Goal: Task Accomplishment & Management: Manage account settings

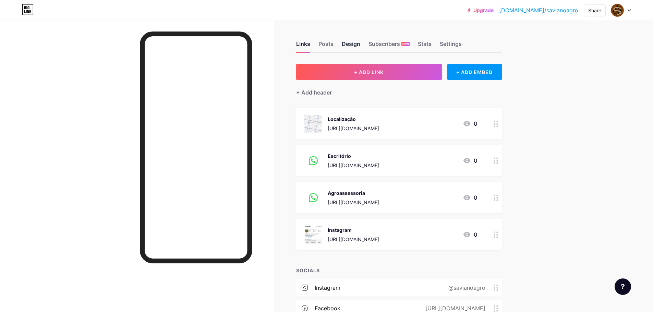
click at [351, 44] on div "Design" at bounding box center [351, 46] width 19 height 12
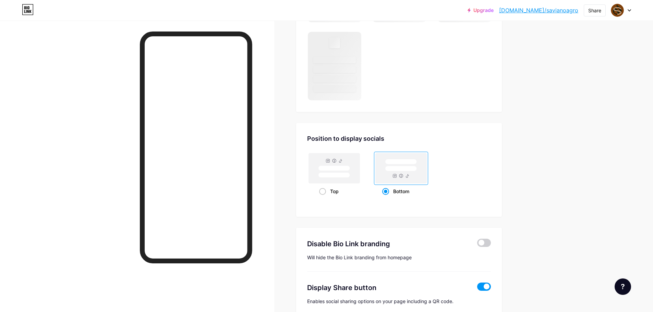
scroll to position [453, 0]
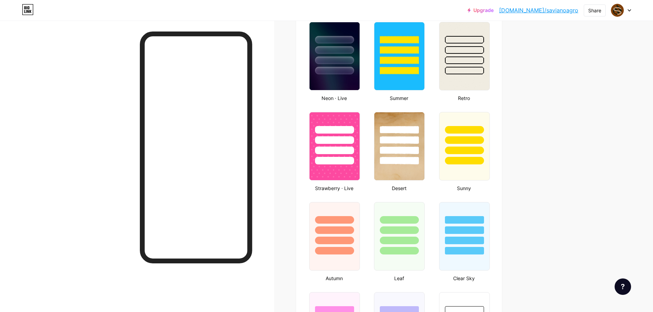
type input "#000000"
type input "#80400a"
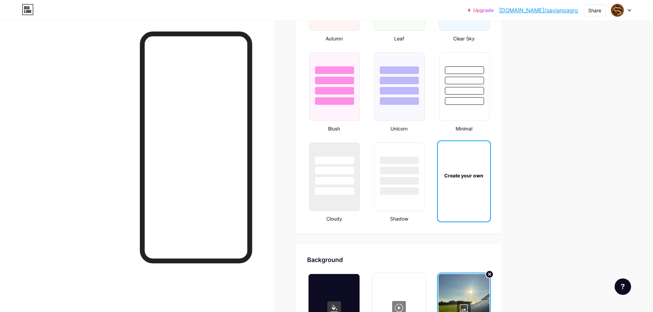
scroll to position [898, 0]
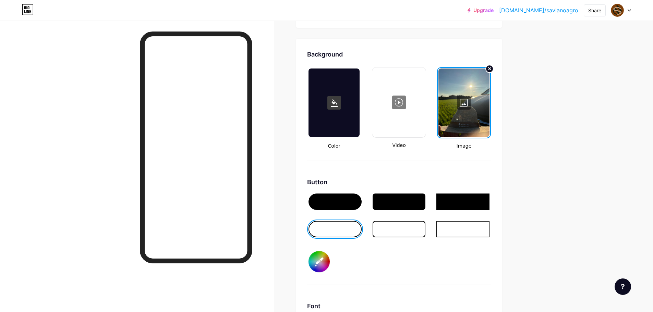
click at [409, 111] on div at bounding box center [399, 102] width 52 height 69
type input "#000000"
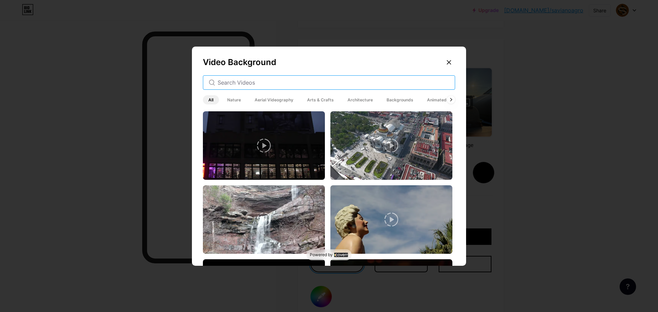
click at [302, 83] on input "text" at bounding box center [334, 82] width 232 height 8
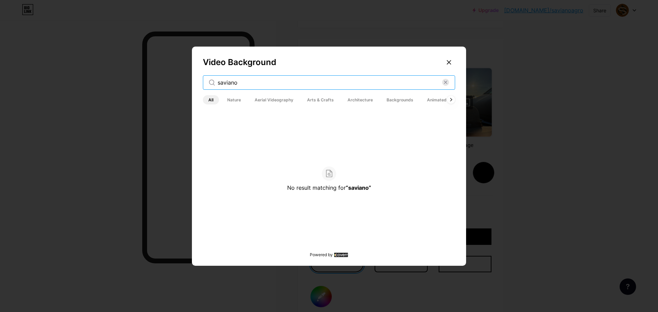
type input "saviano"
click at [446, 61] on icon at bounding box center [448, 62] width 5 height 5
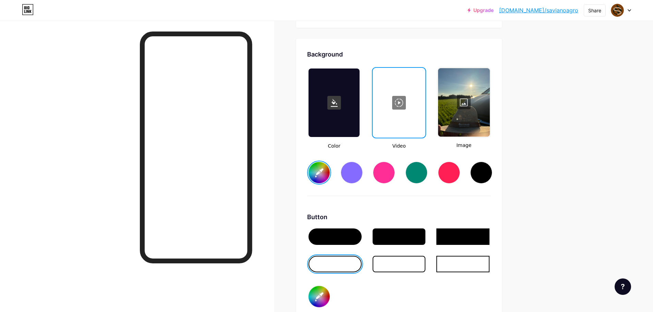
click at [486, 99] on div at bounding box center [464, 102] width 52 height 69
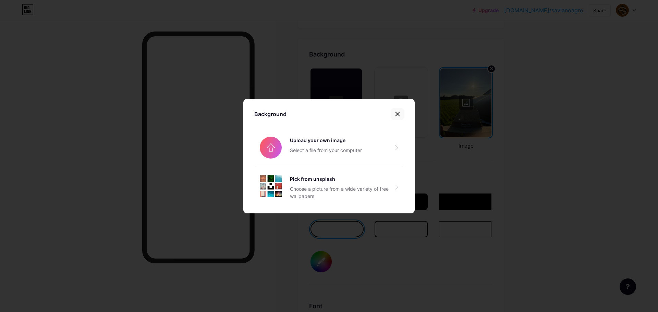
click at [397, 109] on div at bounding box center [397, 114] width 12 height 12
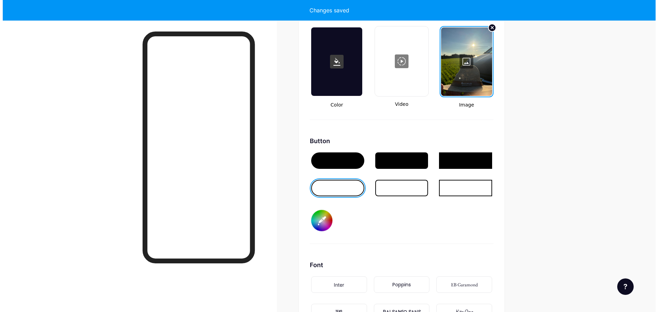
scroll to position [878, 0]
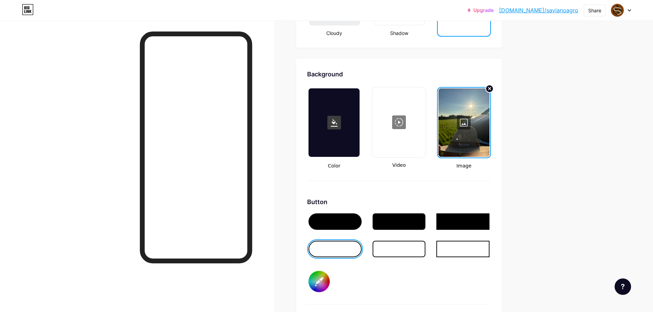
click at [408, 118] on div at bounding box center [399, 122] width 52 height 69
type input "#000000"
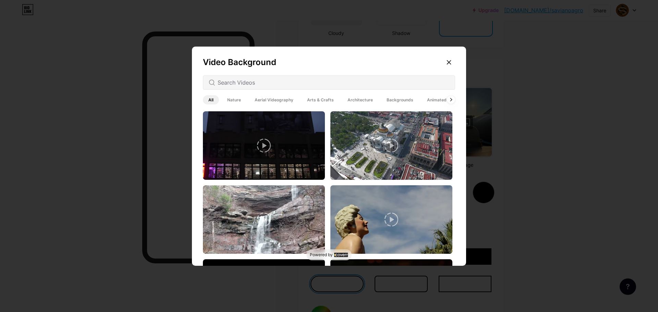
click at [261, 87] on div at bounding box center [329, 82] width 252 height 14
click at [261, 86] on input "text" at bounding box center [334, 82] width 232 height 8
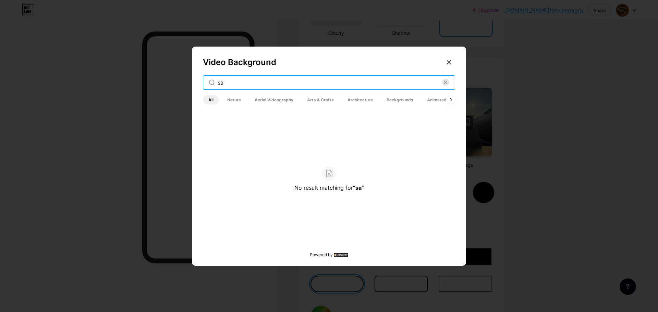
type input "sa"
click at [421, 100] on span "Animated" at bounding box center [436, 99] width 30 height 9
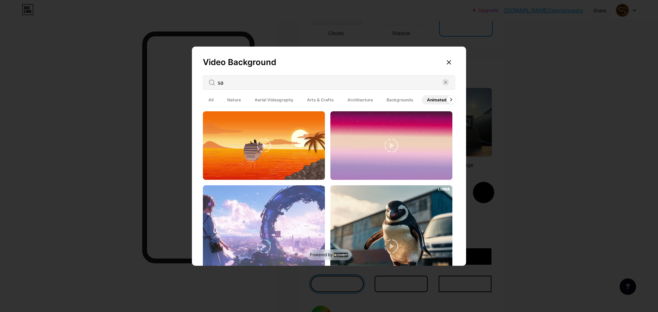
click at [384, 98] on span "Backgrounds" at bounding box center [400, 99] width 38 height 9
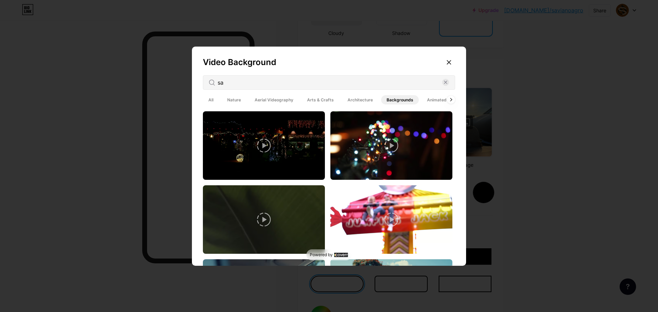
click at [355, 98] on span "Architecture" at bounding box center [360, 99] width 36 height 9
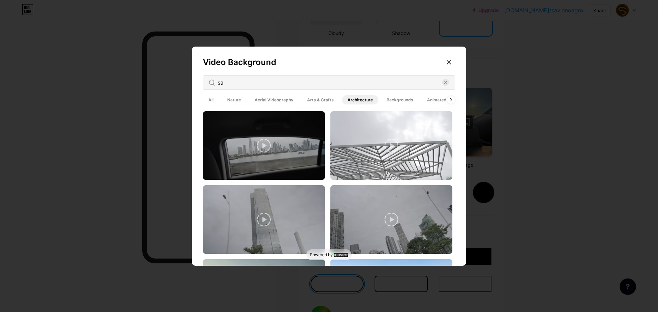
click at [313, 100] on span "Arts & Crafts" at bounding box center [321, 99] width 38 height 9
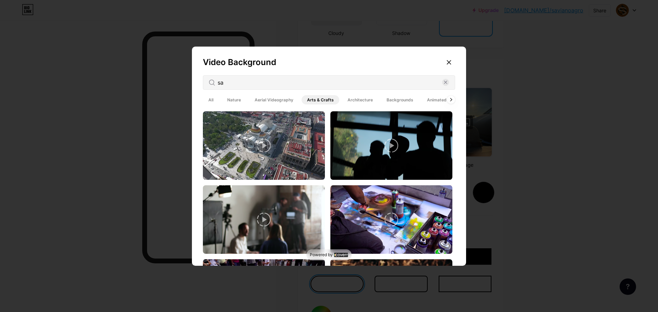
click at [276, 96] on span "Aerial Videography" at bounding box center [274, 99] width 50 height 9
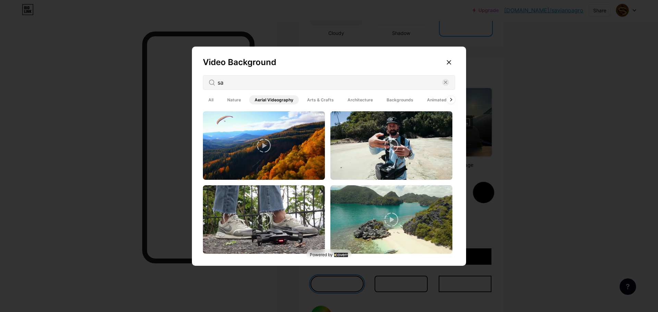
click at [231, 99] on span "Nature" at bounding box center [234, 99] width 25 height 9
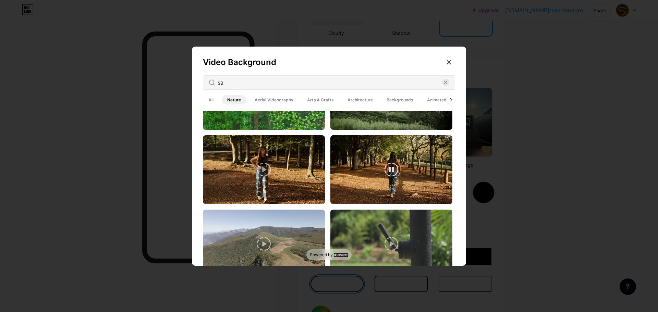
scroll to position [1693, 0]
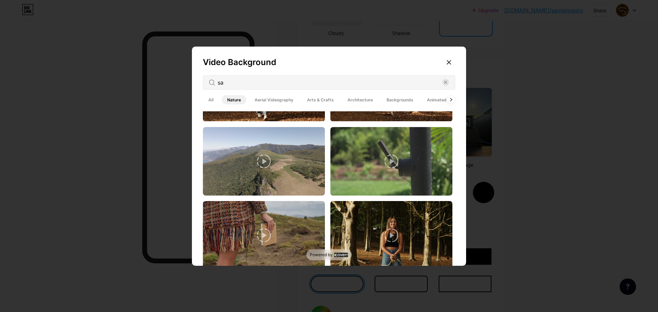
click at [397, 102] on span "Backgrounds" at bounding box center [400, 99] width 38 height 9
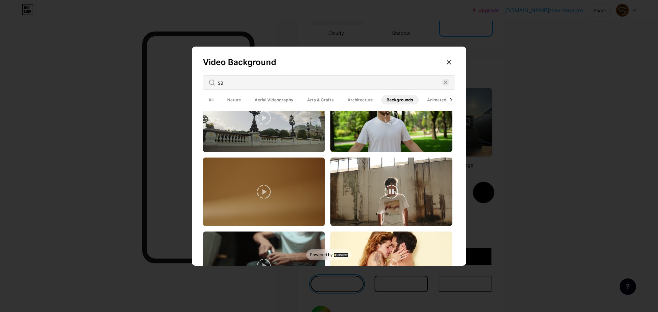
scroll to position [1675, 0]
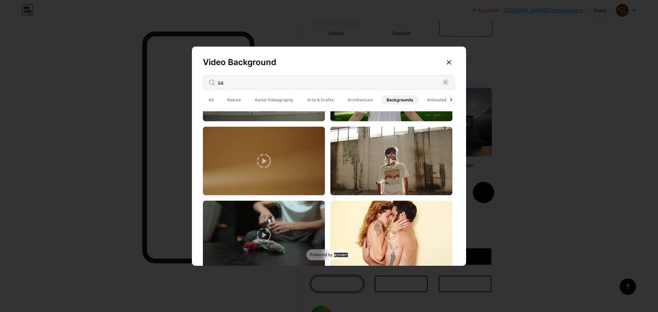
click at [423, 100] on span "Animated" at bounding box center [436, 99] width 30 height 9
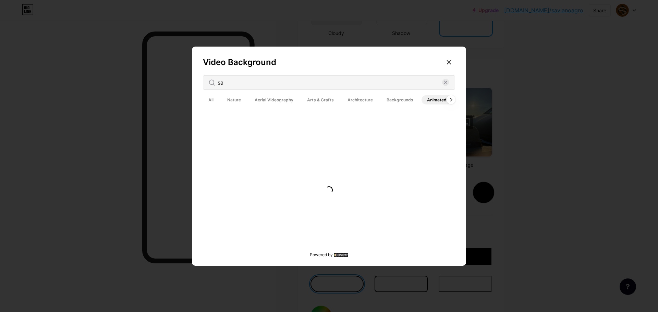
scroll to position [0, 0]
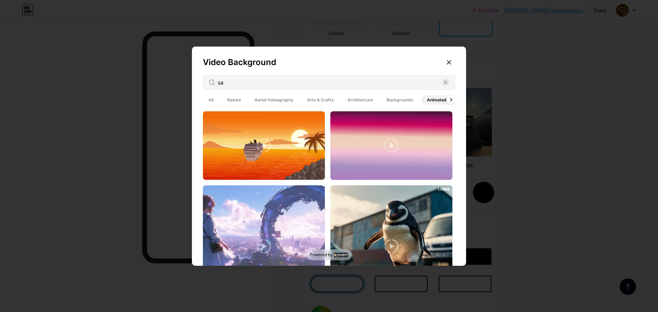
click at [450, 98] on icon at bounding box center [451, 100] width 3 height 4
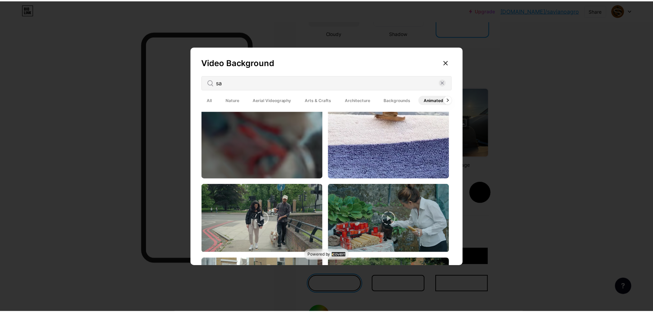
scroll to position [1782, 0]
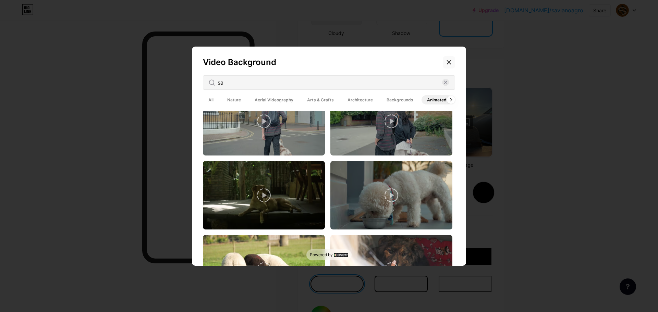
click at [445, 59] on div at bounding box center [449, 62] width 12 height 12
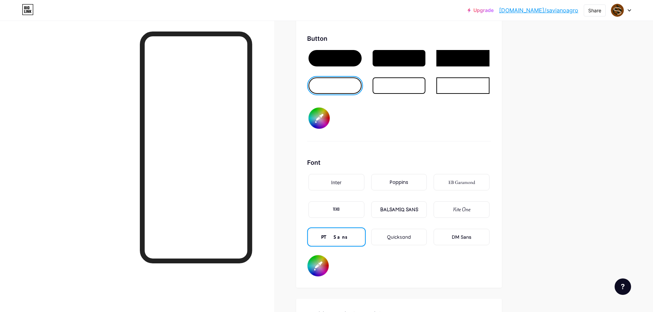
scroll to position [1118, 0]
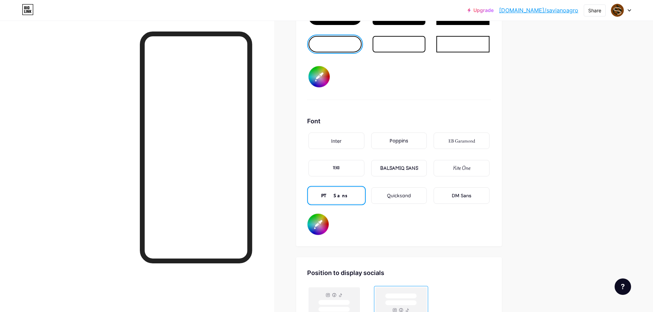
click at [323, 229] on input "#80400a" at bounding box center [317, 224] width 21 height 21
click at [274, 97] on div at bounding box center [137, 177] width 274 height 312
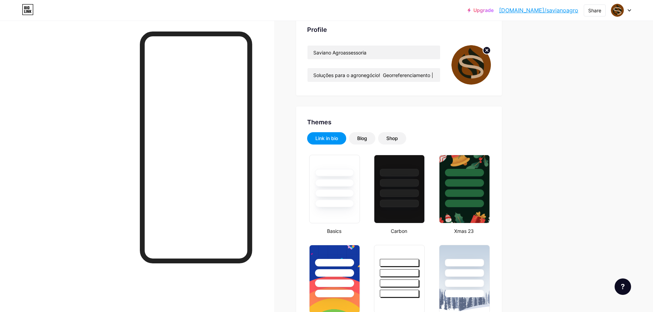
scroll to position [0, 0]
